Goal: Task Accomplishment & Management: Complete application form

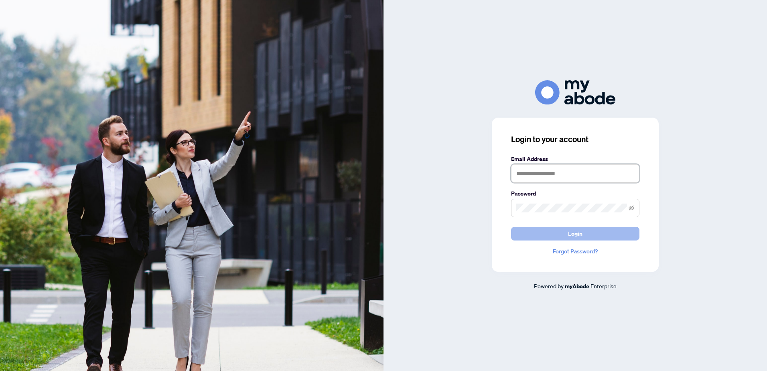
type input "**********"
click at [568, 239] on button "Login" at bounding box center [575, 234] width 128 height 14
type input "**********"
click at [546, 227] on button "Login" at bounding box center [575, 234] width 128 height 14
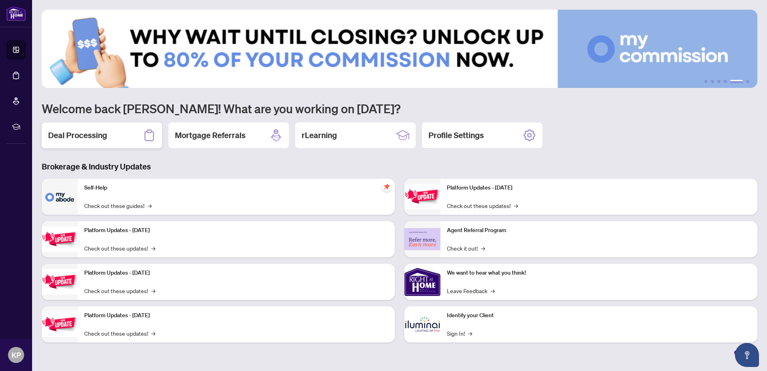
click at [127, 134] on div "Deal Processing" at bounding box center [102, 135] width 120 height 26
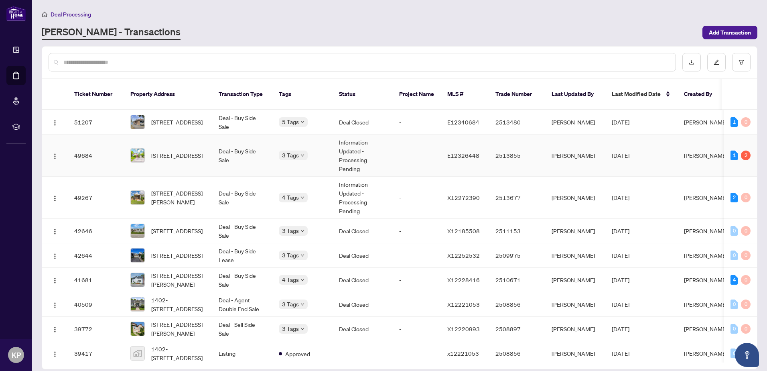
click at [267, 153] on td "Deal - Buy Side Sale" at bounding box center [242, 155] width 60 height 42
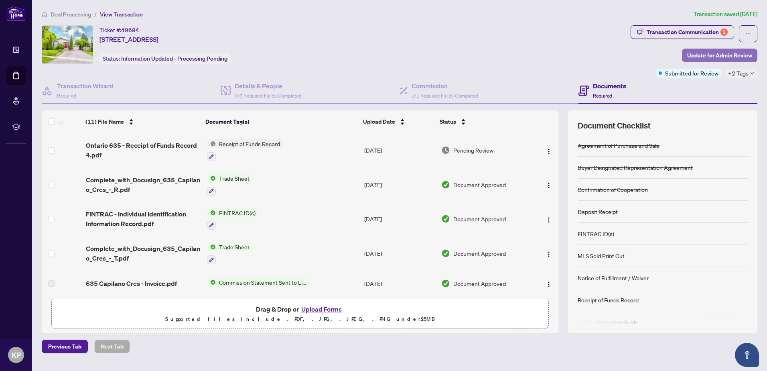
click at [700, 55] on span "Update for Admin Review" at bounding box center [719, 55] width 65 height 13
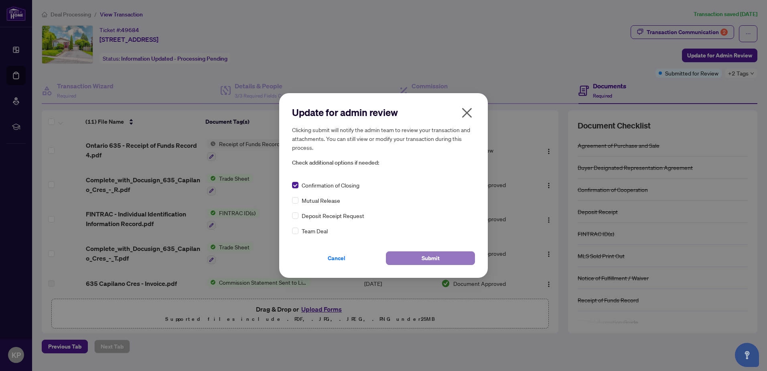
click at [416, 252] on button "Submit" at bounding box center [430, 258] width 89 height 14
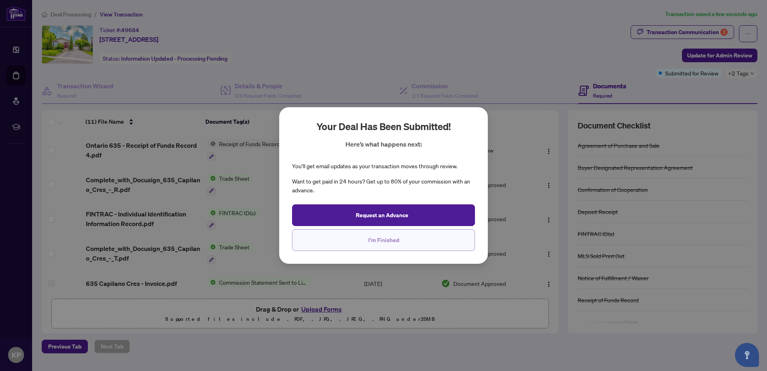
click at [368, 242] on button "I'm Finished" at bounding box center [383, 240] width 183 height 22
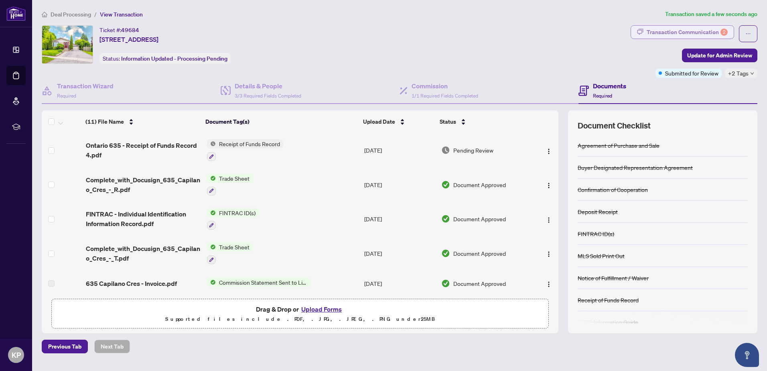
click at [660, 37] on div "Transaction Communication 2" at bounding box center [687, 32] width 81 height 13
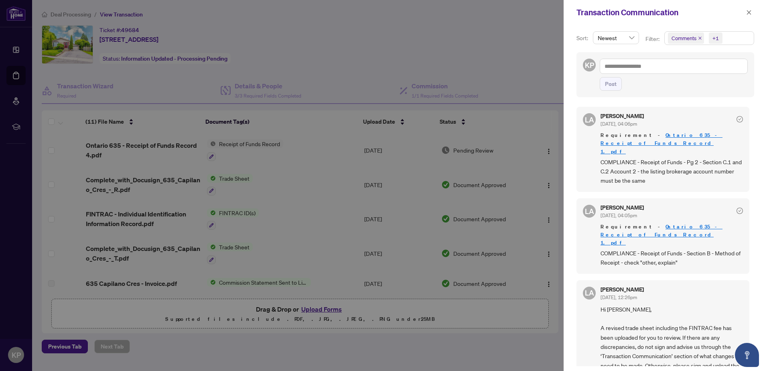
click at [494, 64] on div at bounding box center [383, 185] width 767 height 371
click at [752, 12] on button "button" at bounding box center [749, 13] width 10 height 10
